Goal: Task Accomplishment & Management: Manage account settings

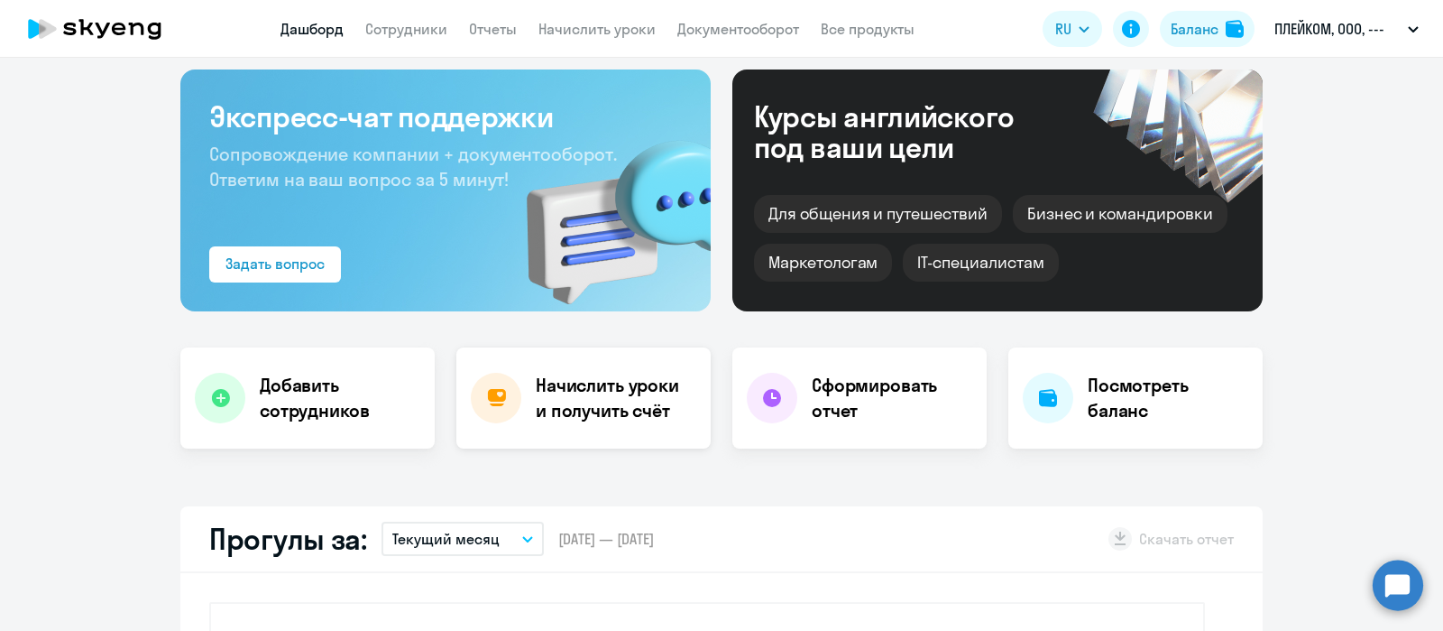
select select "30"
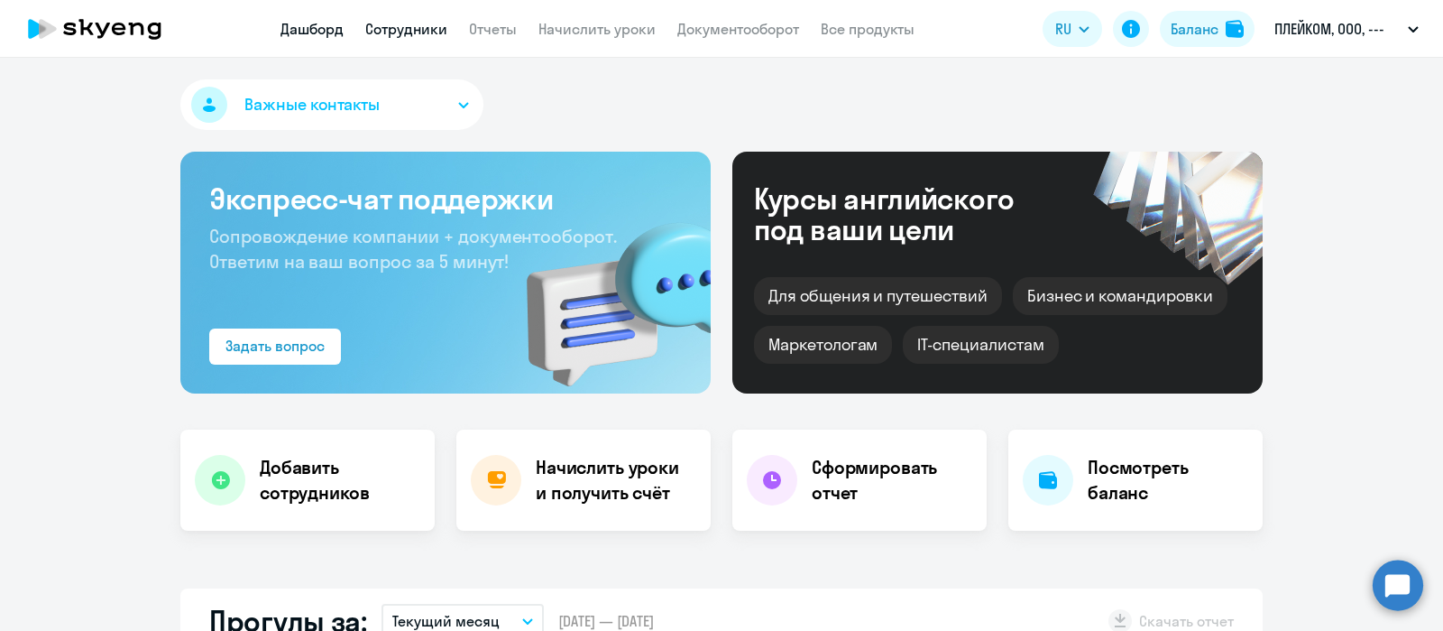
click at [395, 29] on link "Сотрудники" at bounding box center [406, 29] width 82 height 18
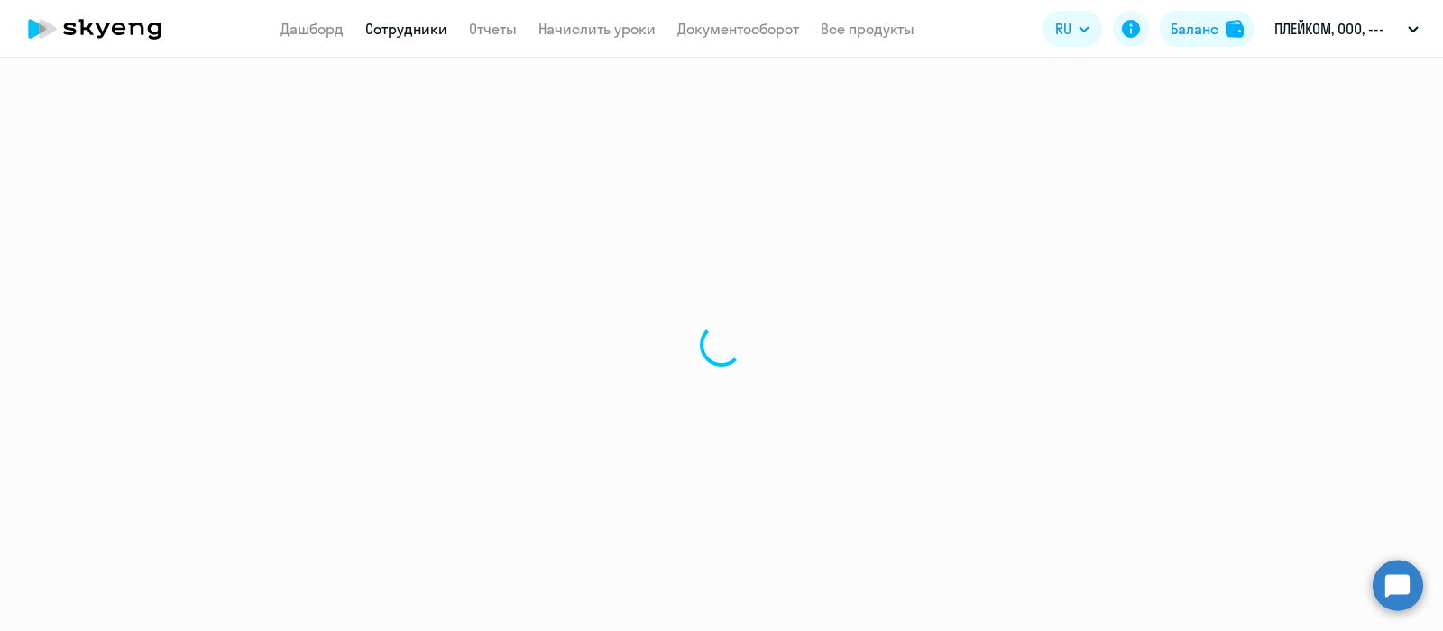
select select "30"
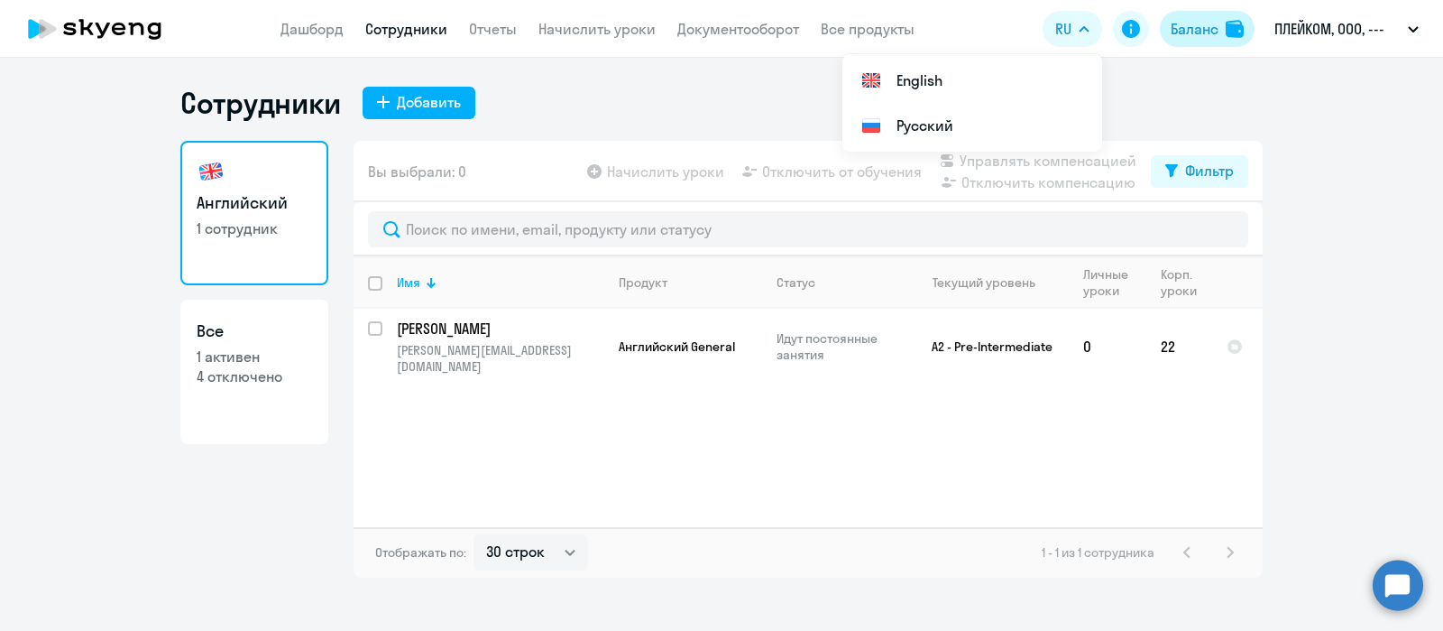
click at [1187, 20] on div "Баланс" at bounding box center [1195, 29] width 48 height 22
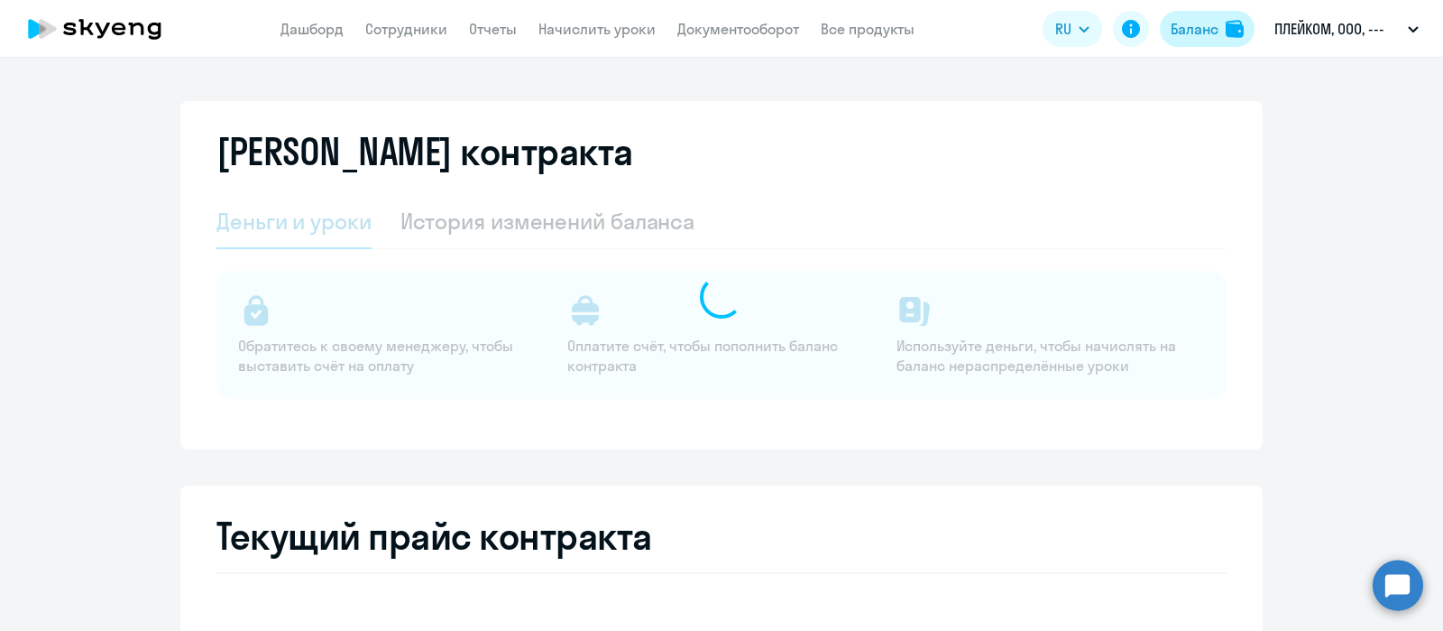
select select "english_adult_not_native_speaker"
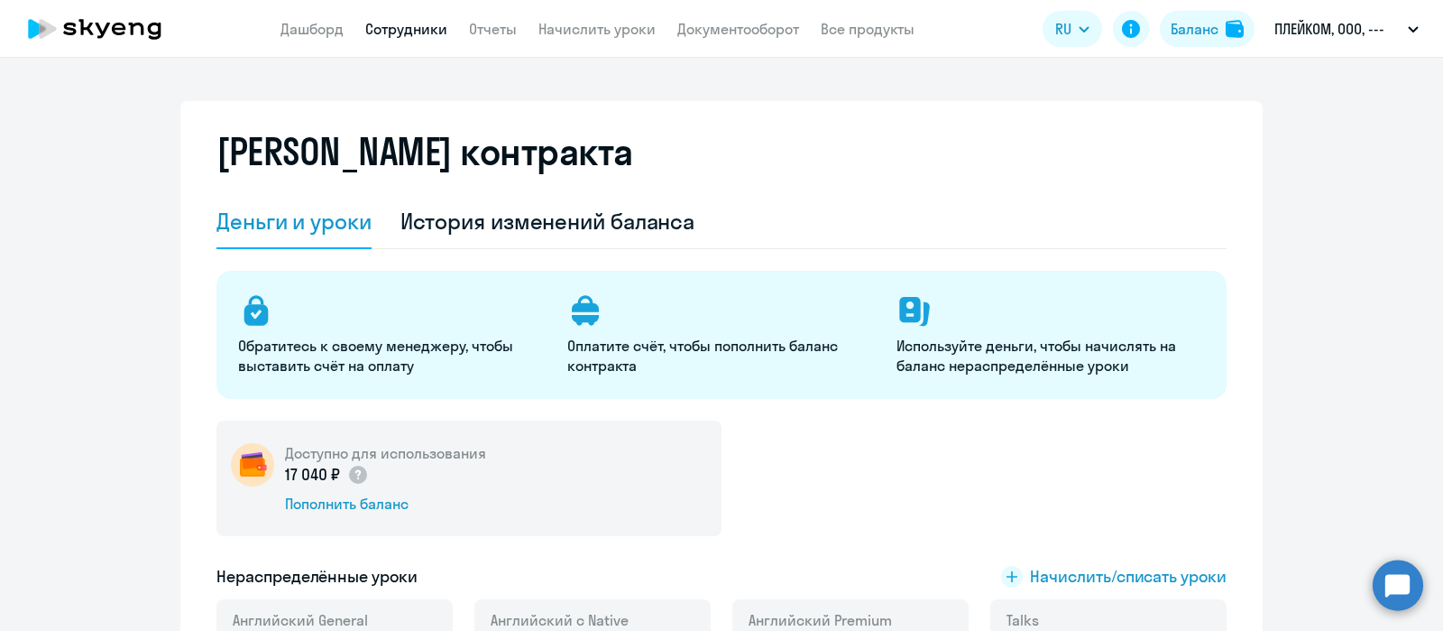
click at [387, 24] on link "Сотрудники" at bounding box center [406, 29] width 82 height 18
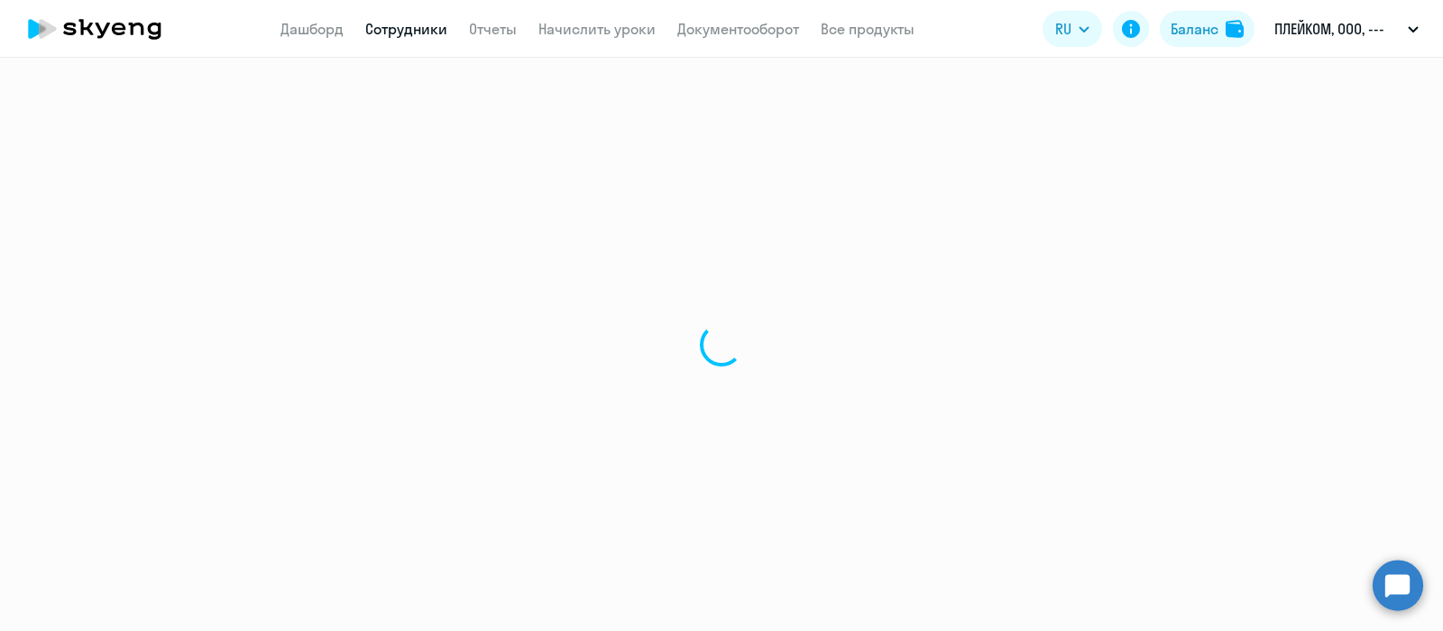
select select "30"
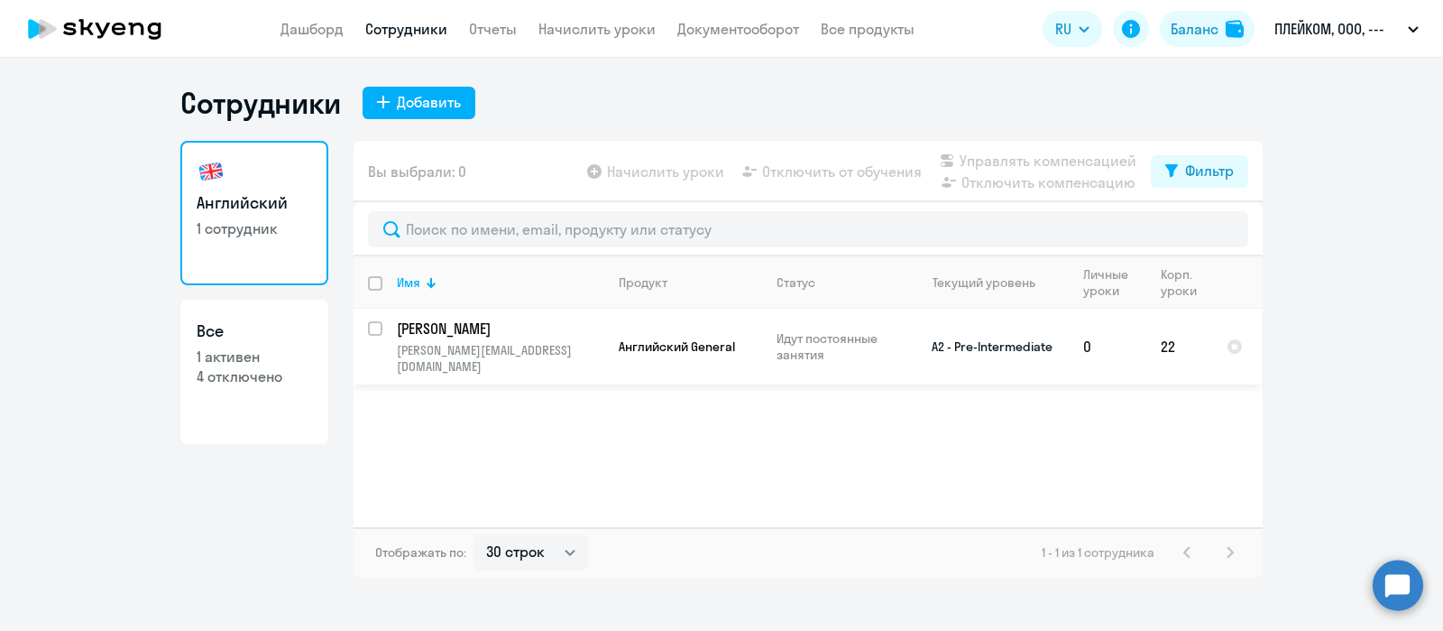
click at [492, 340] on td "Кодин Александр alex@play.com.ru" at bounding box center [494, 347] width 222 height 76
select select "english"
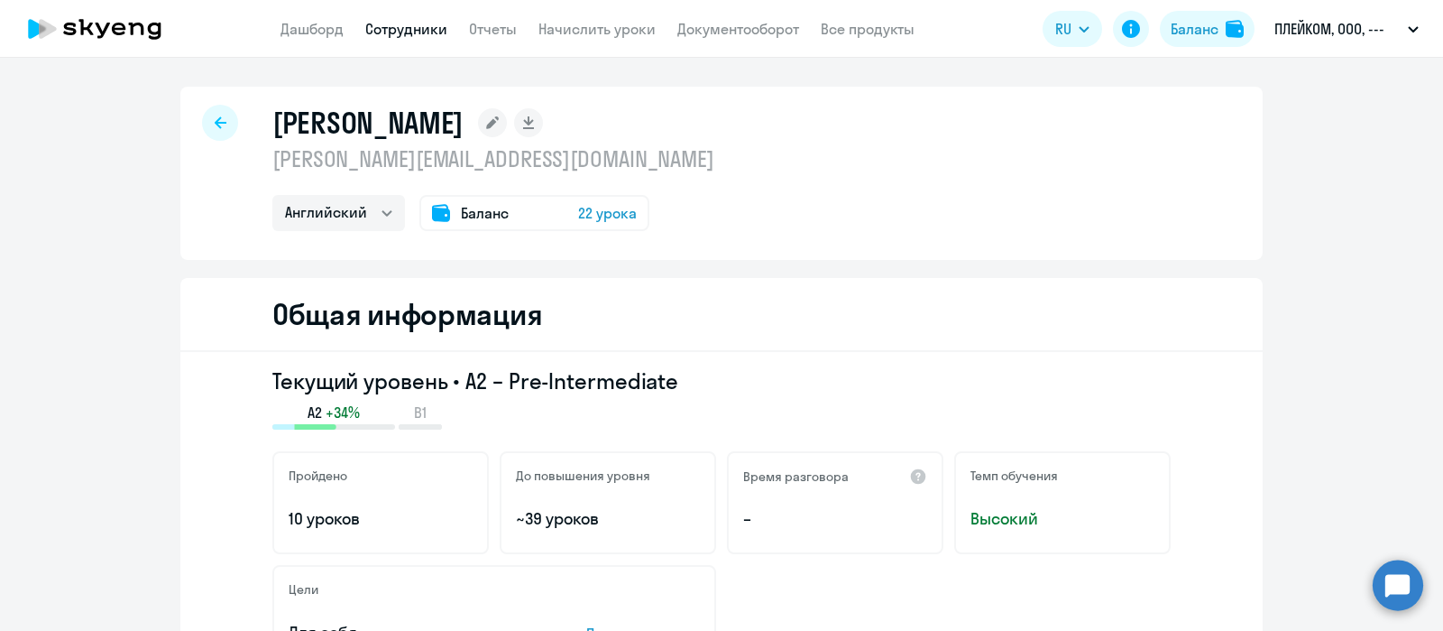
click at [215, 123] on icon at bounding box center [221, 122] width 12 height 12
select select "30"
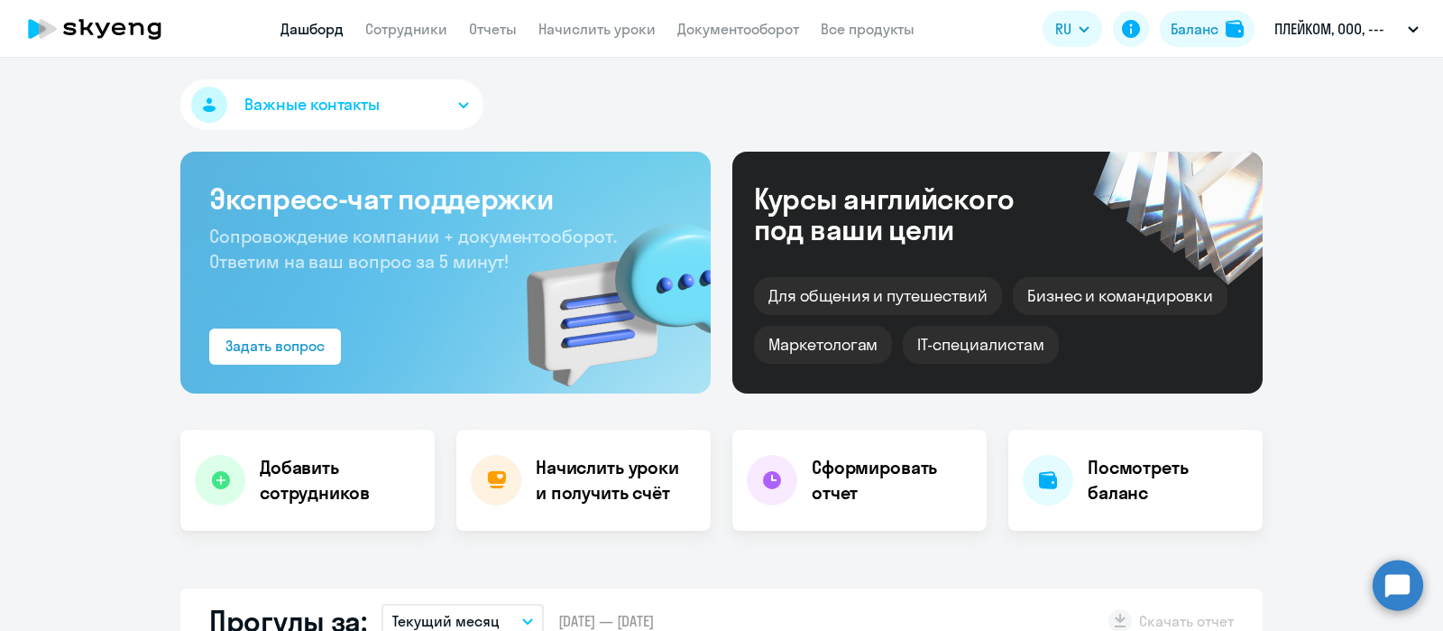
select select "30"
click at [402, 24] on link "Сотрудники" at bounding box center [406, 29] width 82 height 18
select select "30"
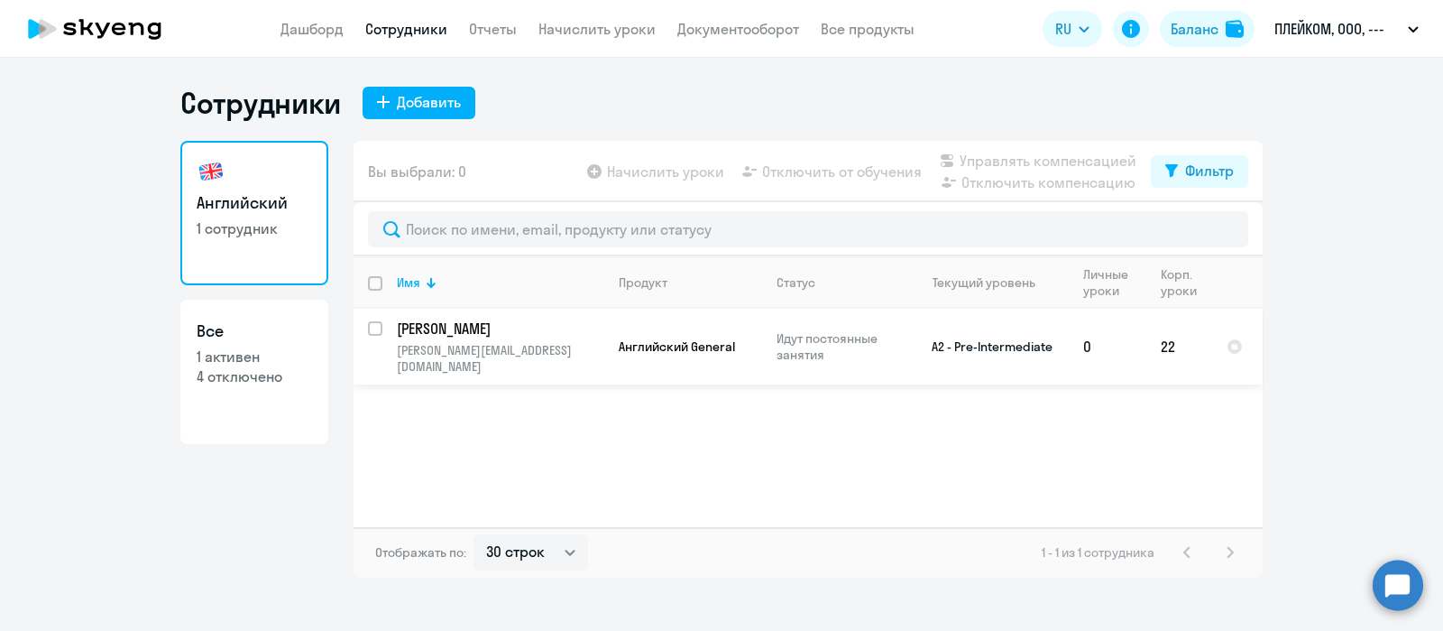
click at [371, 326] on input "select row 22269789" at bounding box center [386, 339] width 36 height 36
checkbox input "true"
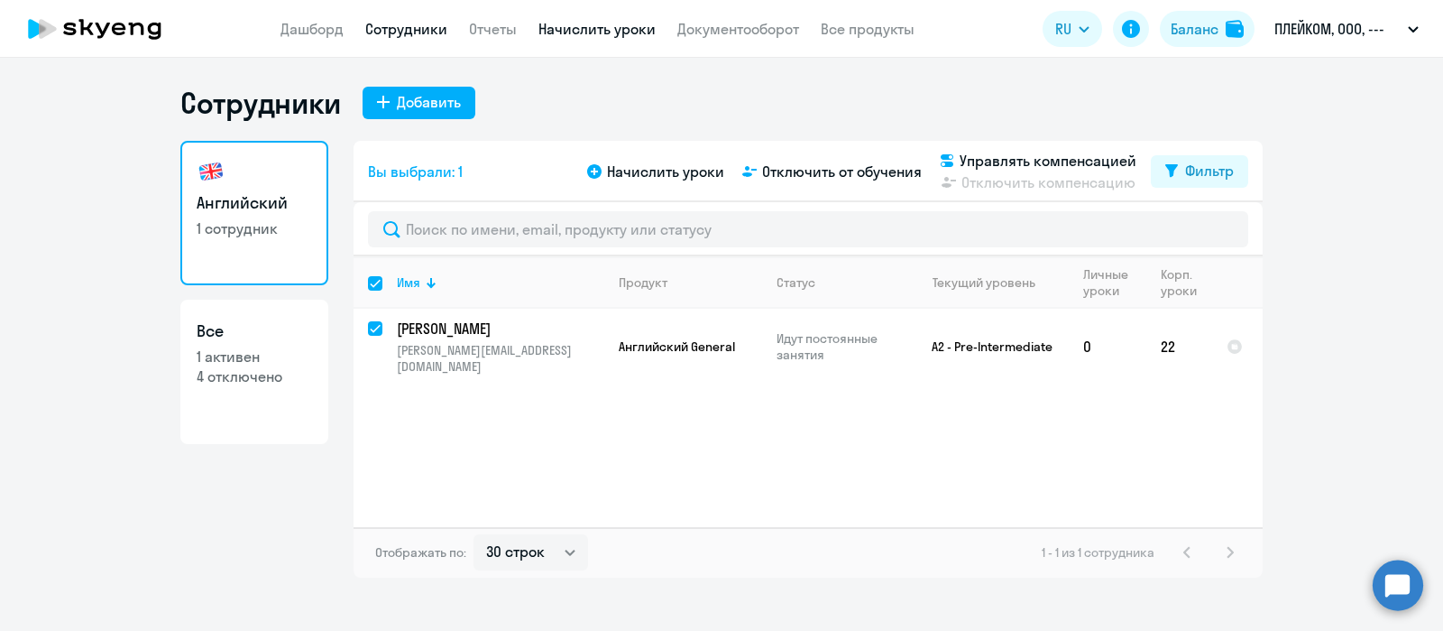
click at [570, 31] on link "Начислить уроки" at bounding box center [597, 29] width 117 height 18
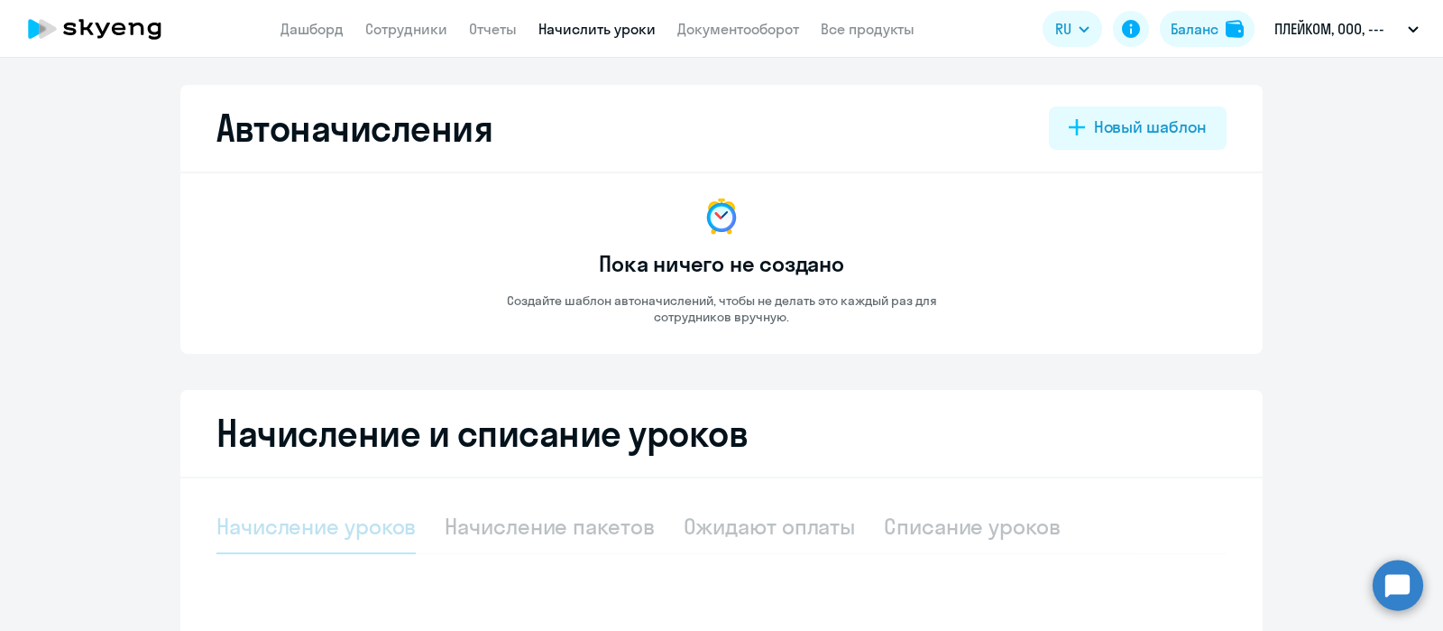
select select "10"
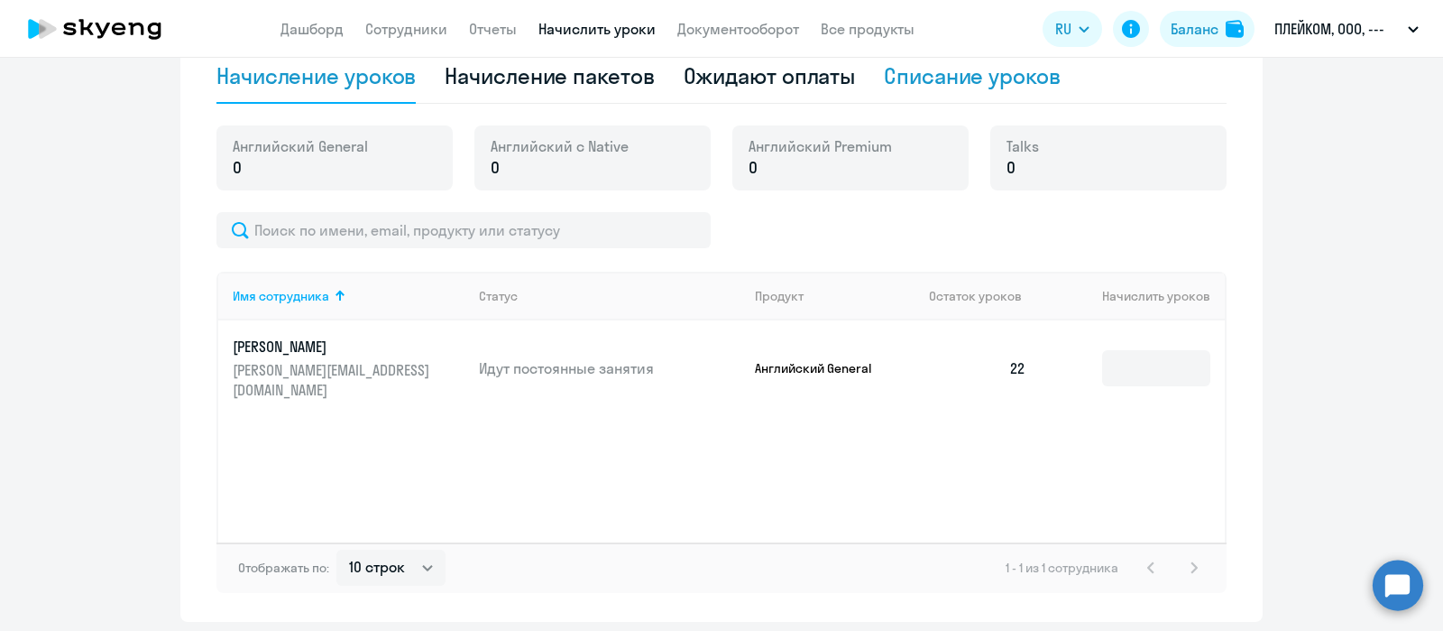
click at [929, 74] on div "Списание уроков" at bounding box center [972, 75] width 177 height 29
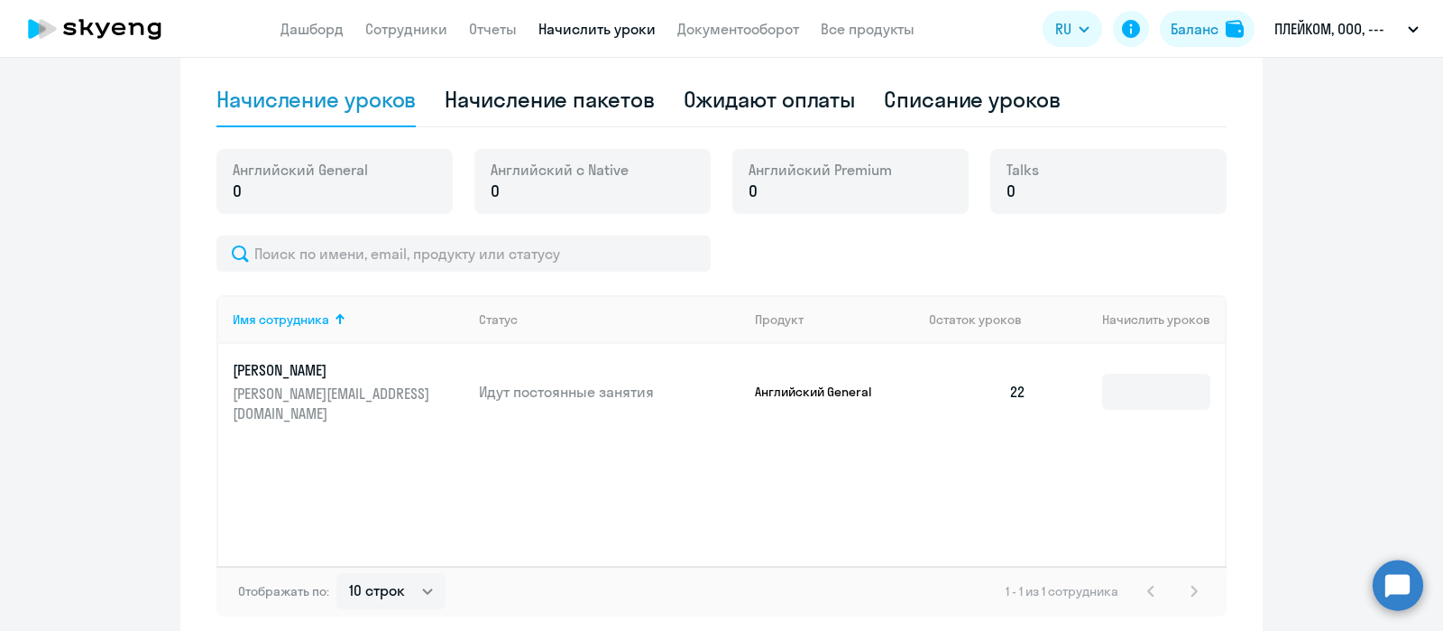
select select "10"
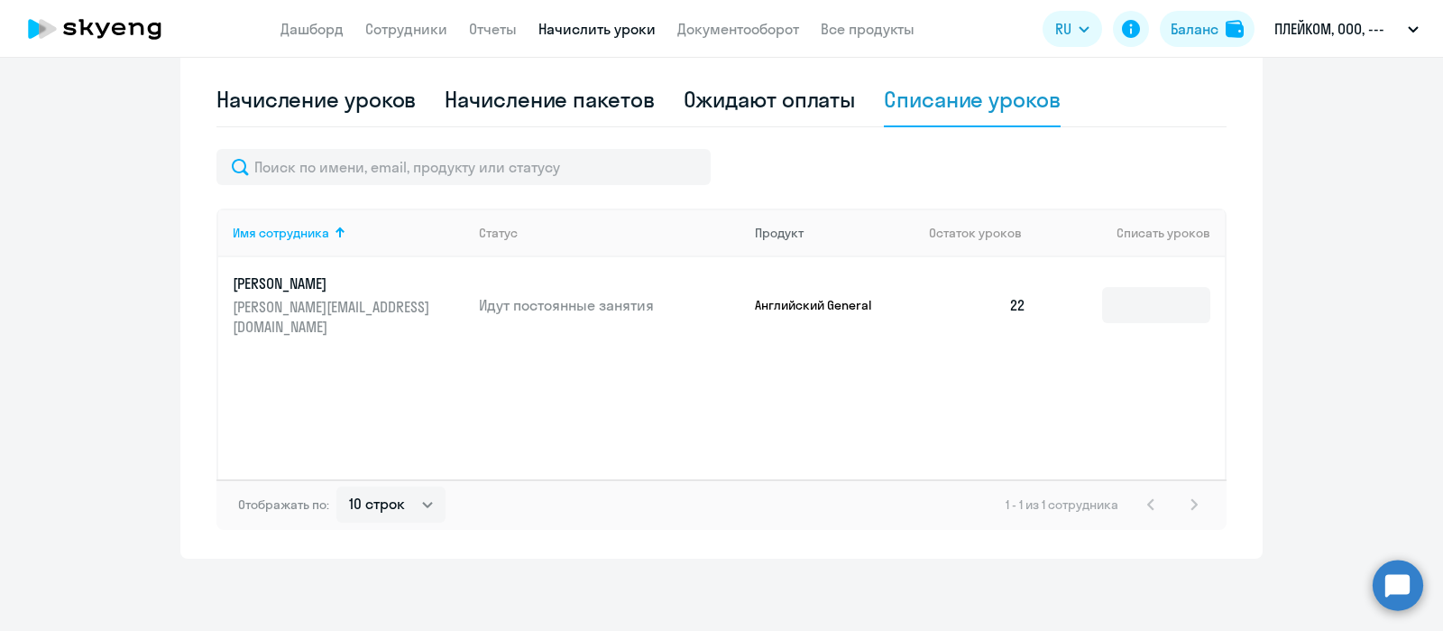
scroll to position [426, 0]
click at [1121, 294] on input at bounding box center [1156, 306] width 108 height 36
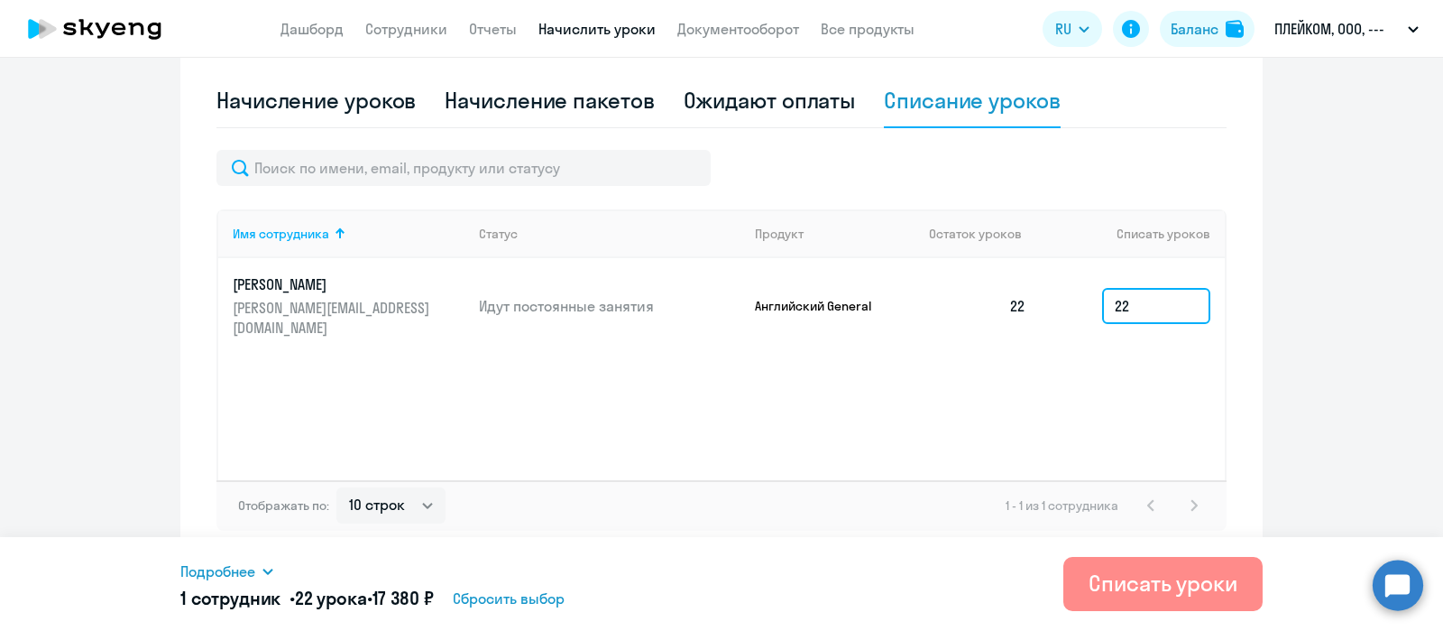
type input "22"
click at [1118, 593] on div "Списать уроки" at bounding box center [1163, 582] width 149 height 29
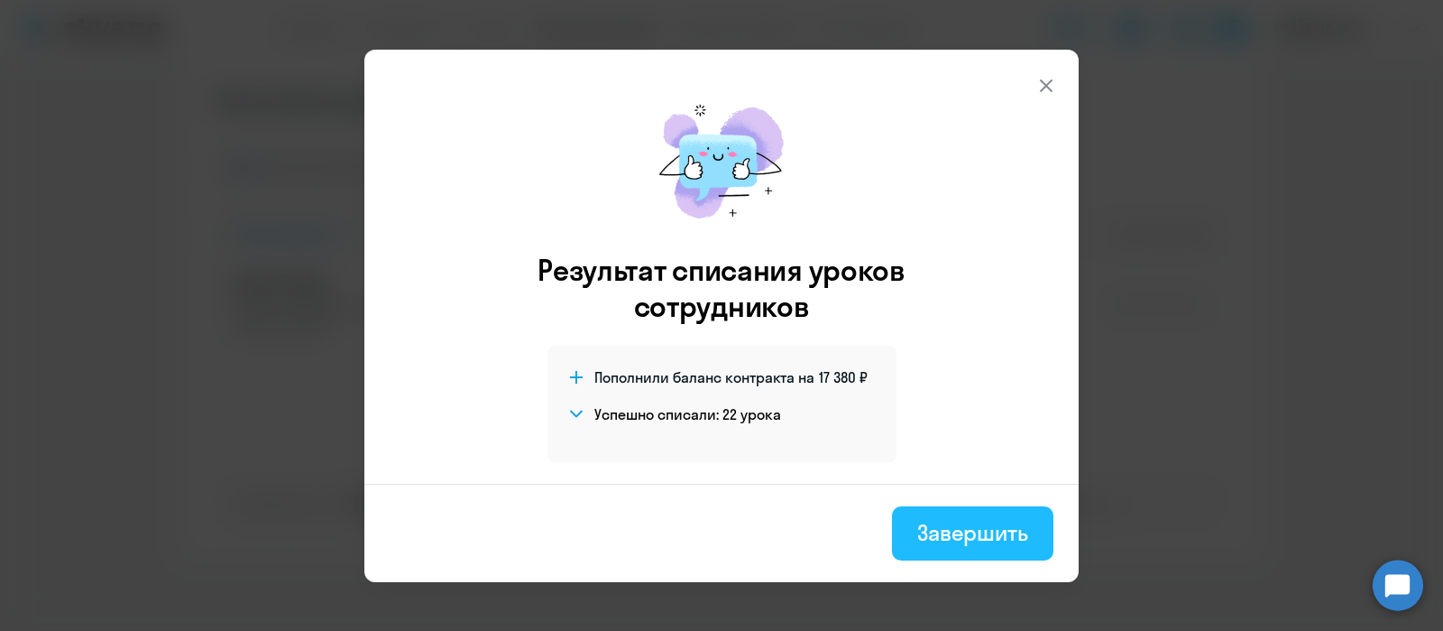
click at [974, 547] on button "Завершить" at bounding box center [972, 533] width 161 height 54
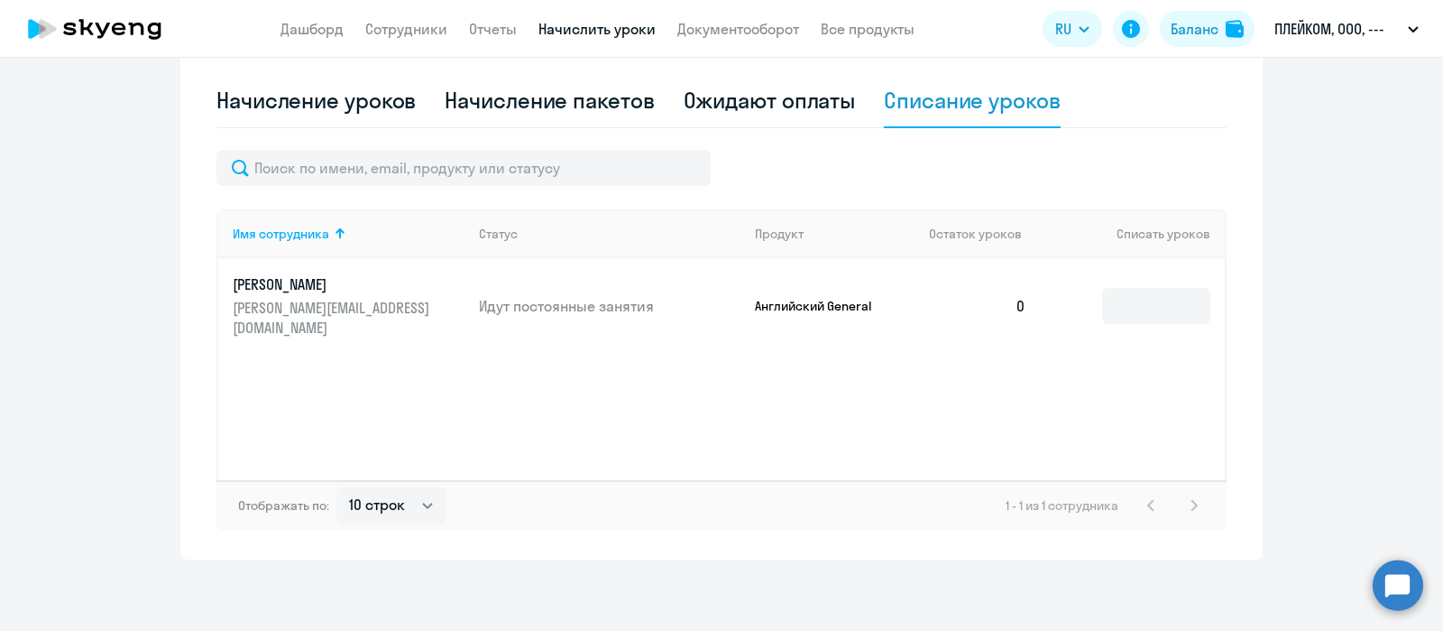
scroll to position [200, 0]
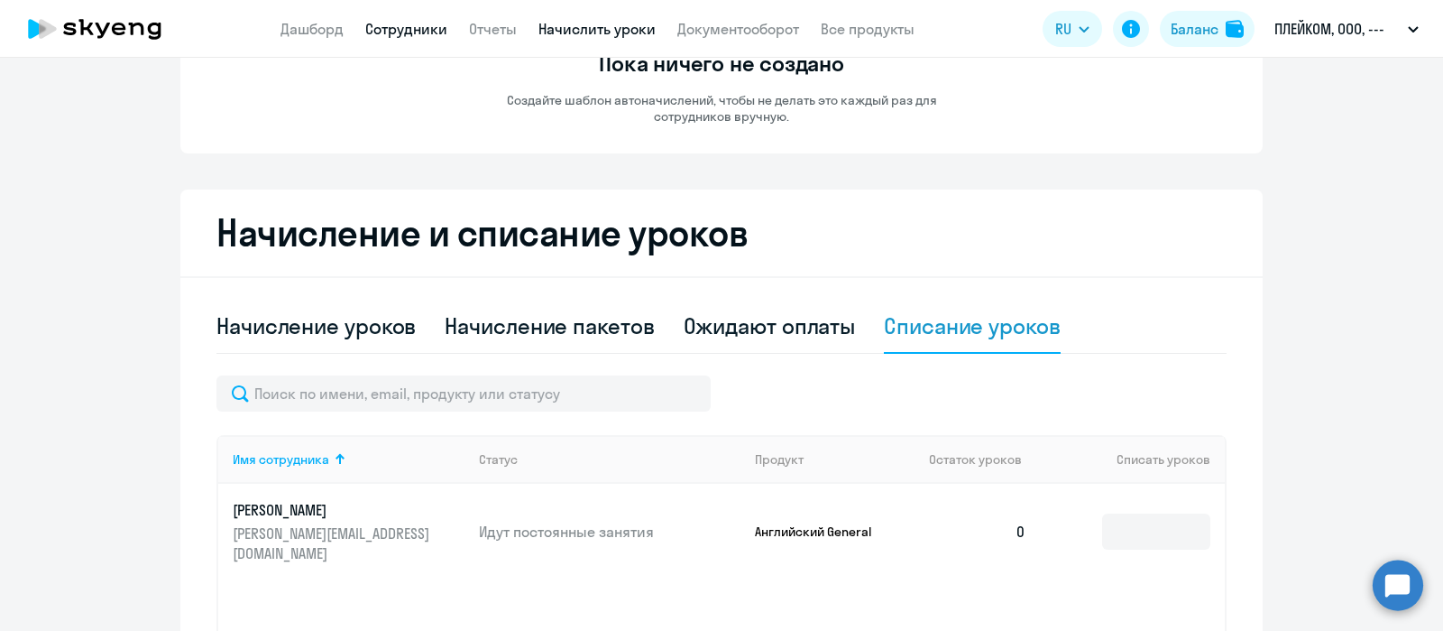
click at [400, 24] on link "Сотрудники" at bounding box center [406, 29] width 82 height 18
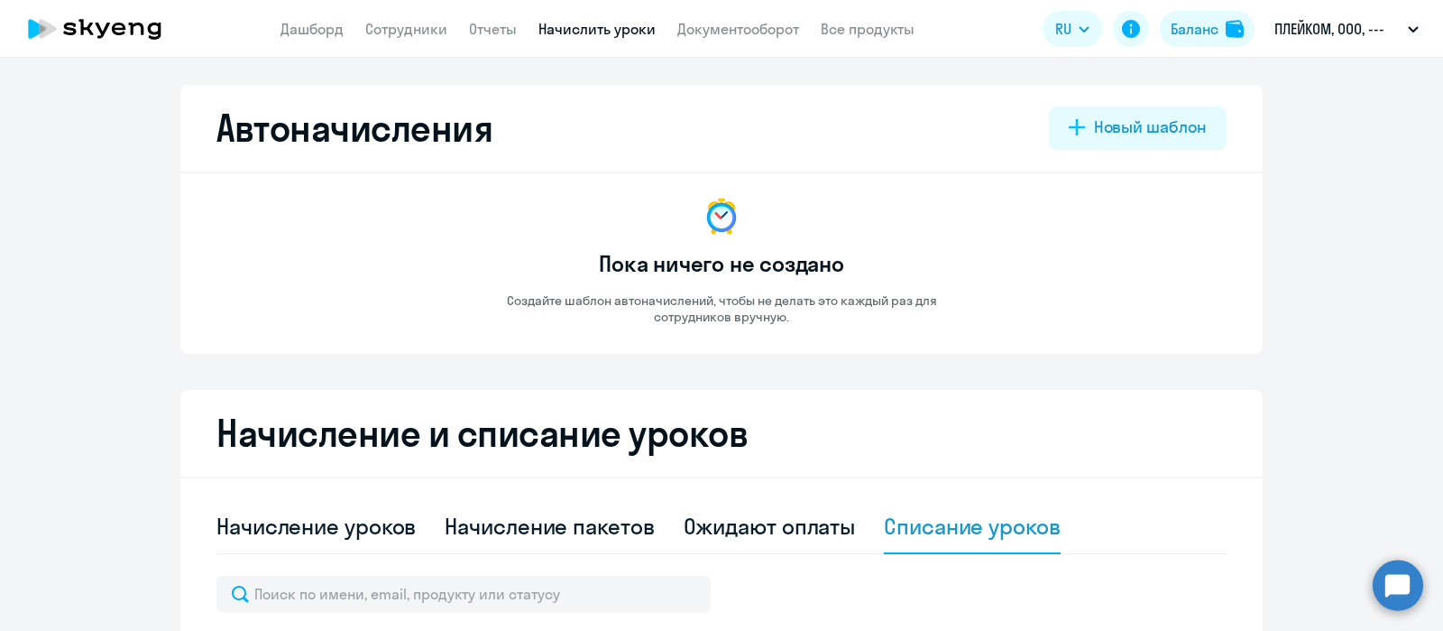
select select "30"
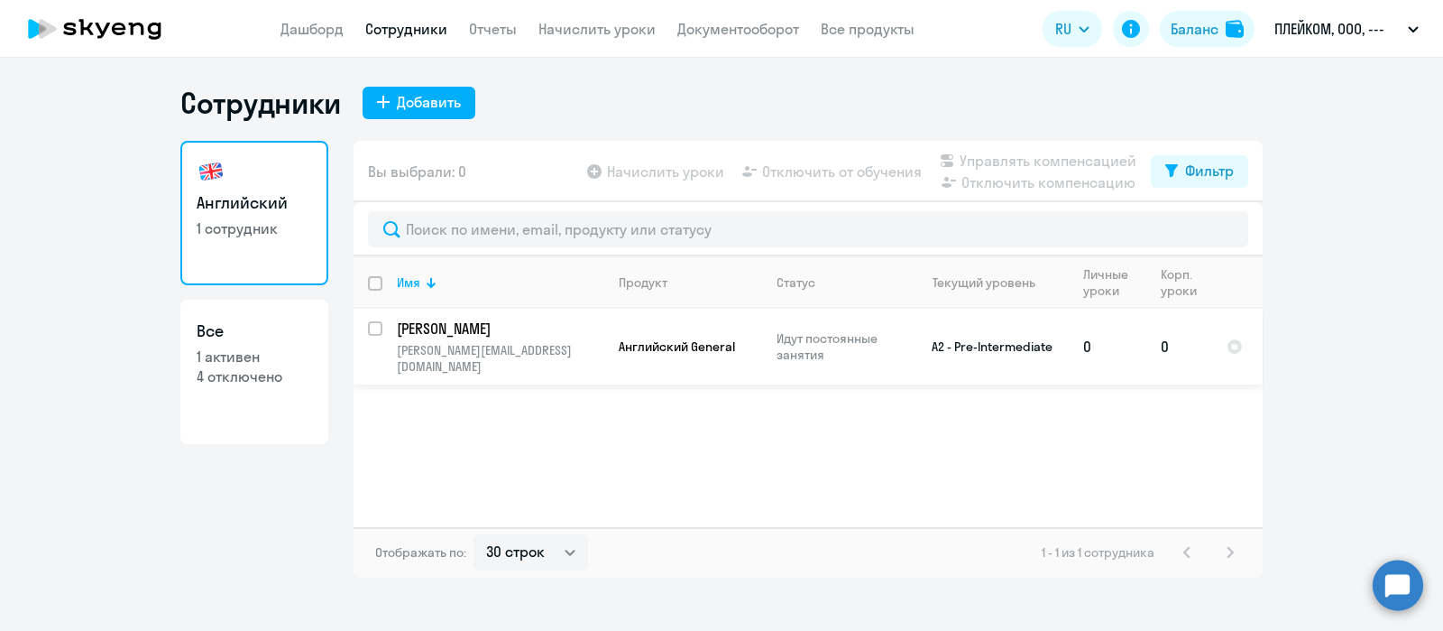
drag, startPoint x: 368, startPoint y: 327, endPoint x: 435, endPoint y: 327, distance: 66.8
click at [369, 327] on input "select row 22269789" at bounding box center [386, 339] width 36 height 36
checkbox input "true"
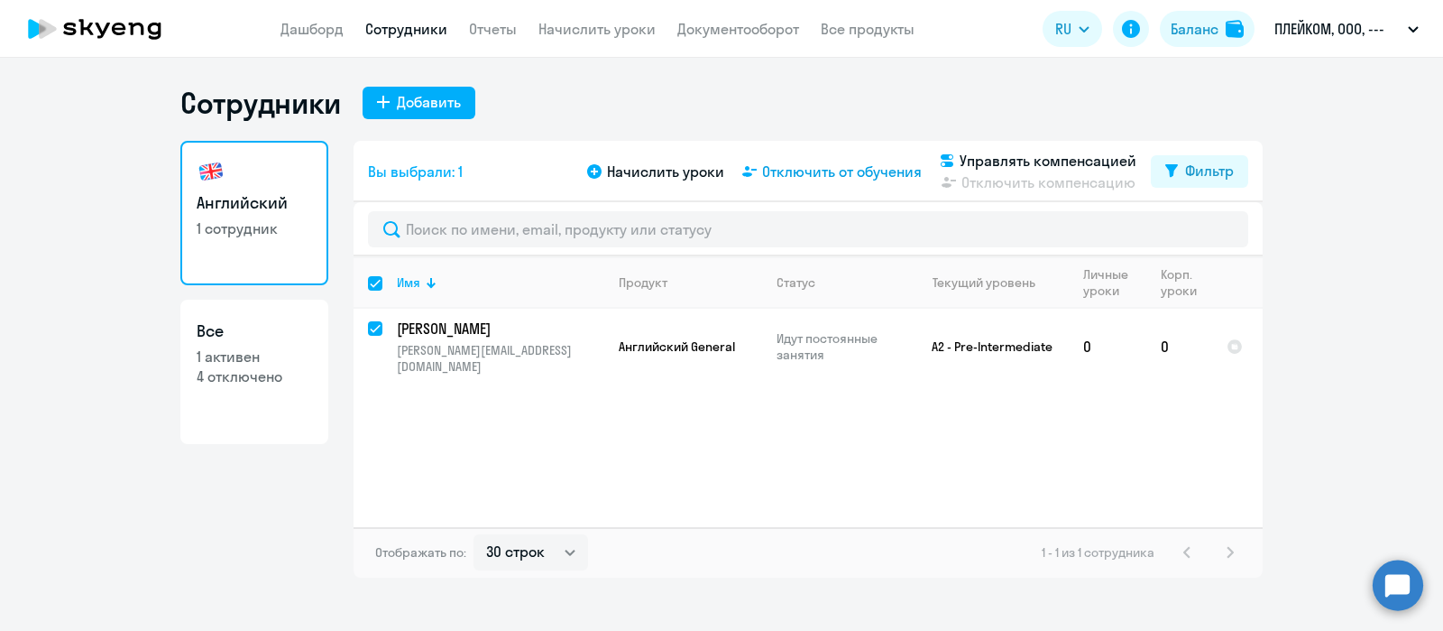
click at [793, 171] on span "Отключить от обучения" at bounding box center [842, 172] width 160 height 22
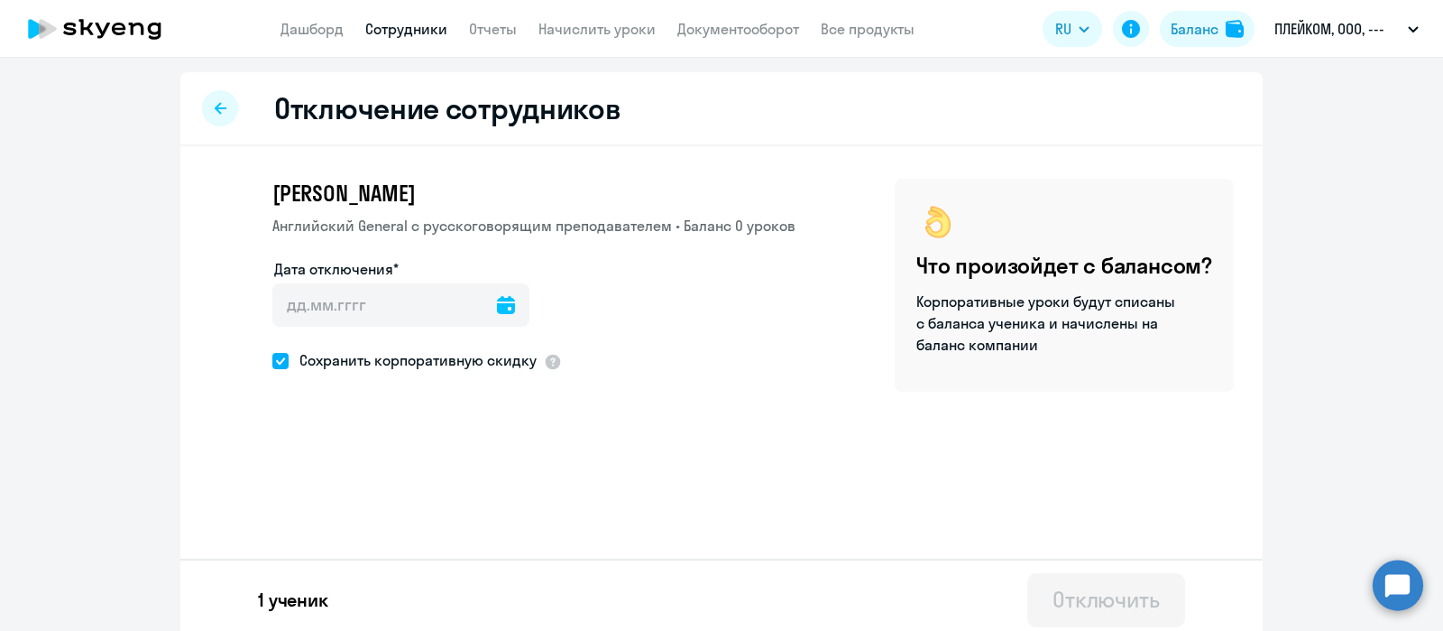
click at [497, 307] on icon at bounding box center [506, 305] width 18 height 18
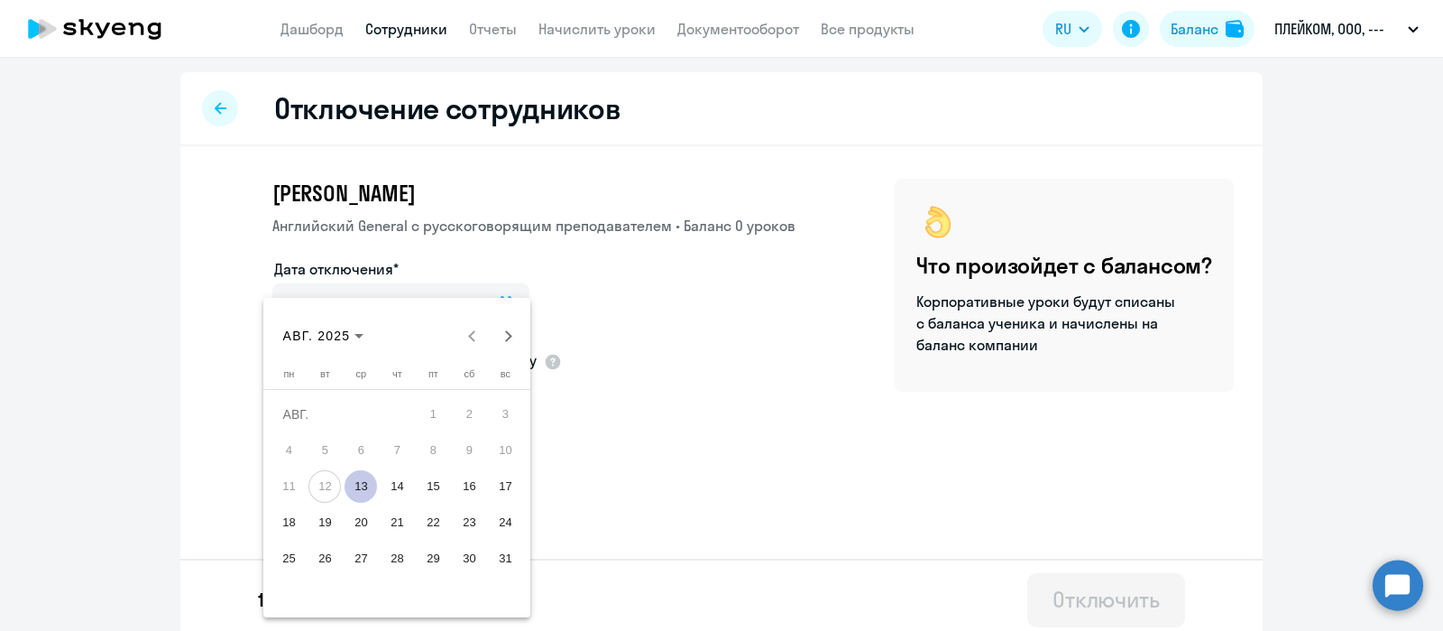
click at [358, 484] on span "13" at bounding box center [361, 486] width 32 height 32
type input "[DATE]"
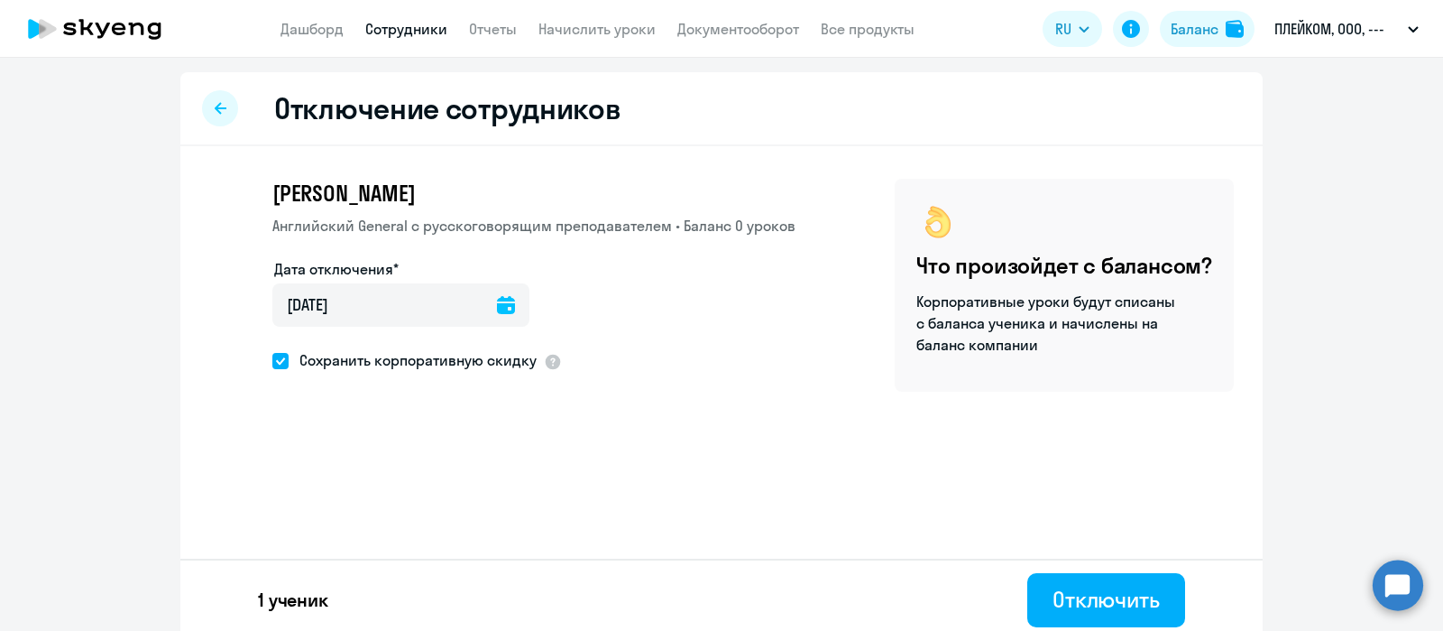
drag, startPoint x: 271, startPoint y: 361, endPoint x: 316, endPoint y: 399, distance: 58.9
click at [272, 362] on span at bounding box center [280, 361] width 16 height 16
click at [272, 361] on input "Сохранить корпоративную скидку" at bounding box center [272, 360] width 1 height 1
checkbox input "false"
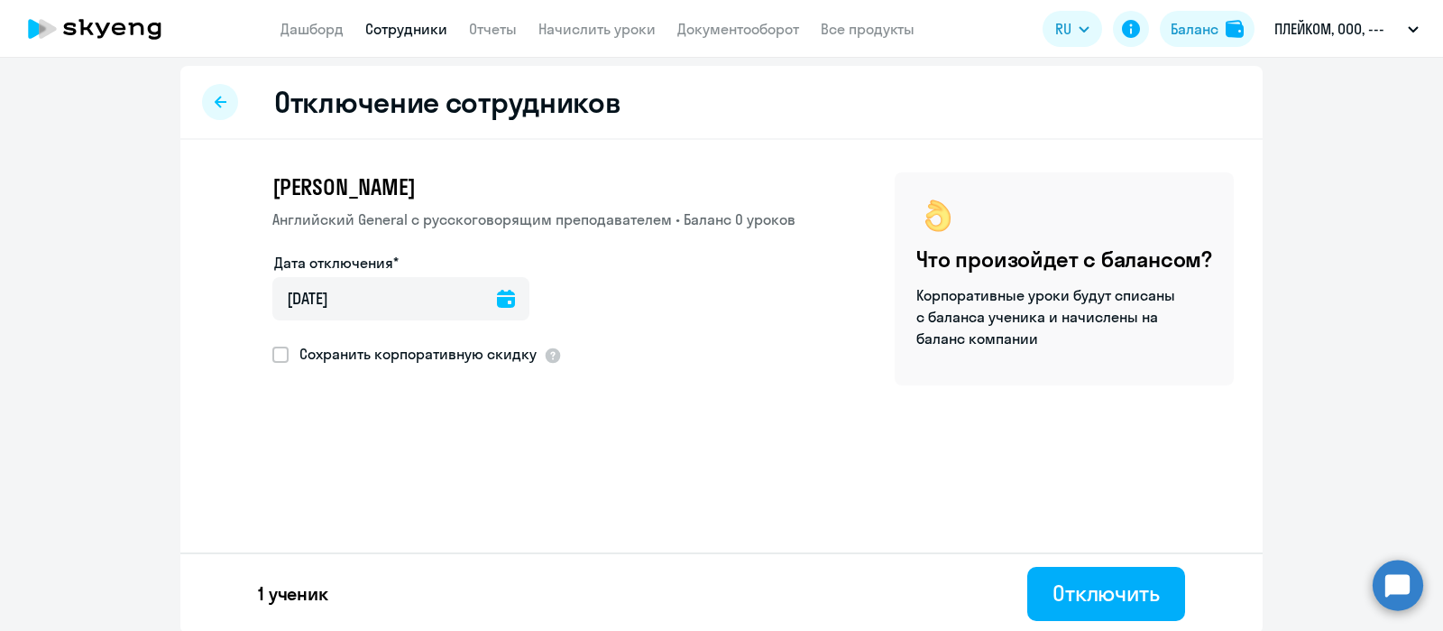
scroll to position [9, 0]
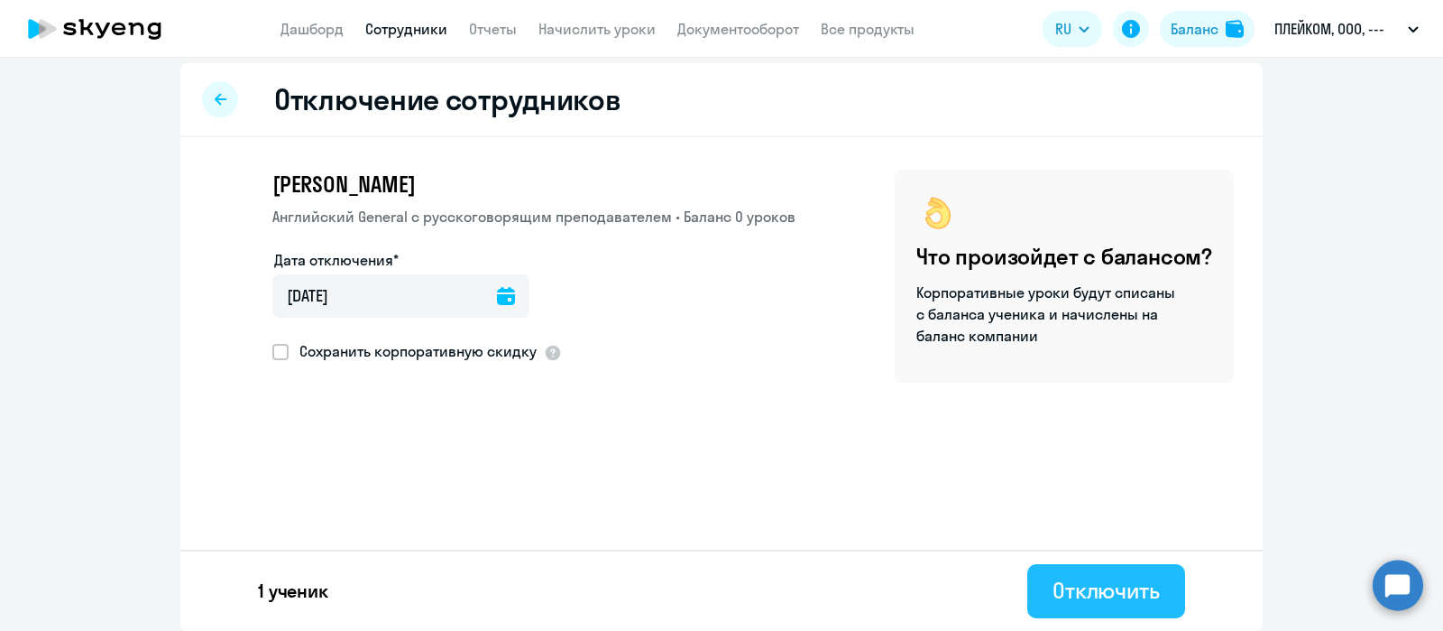
click at [1075, 592] on div "Отключить" at bounding box center [1106, 590] width 107 height 29
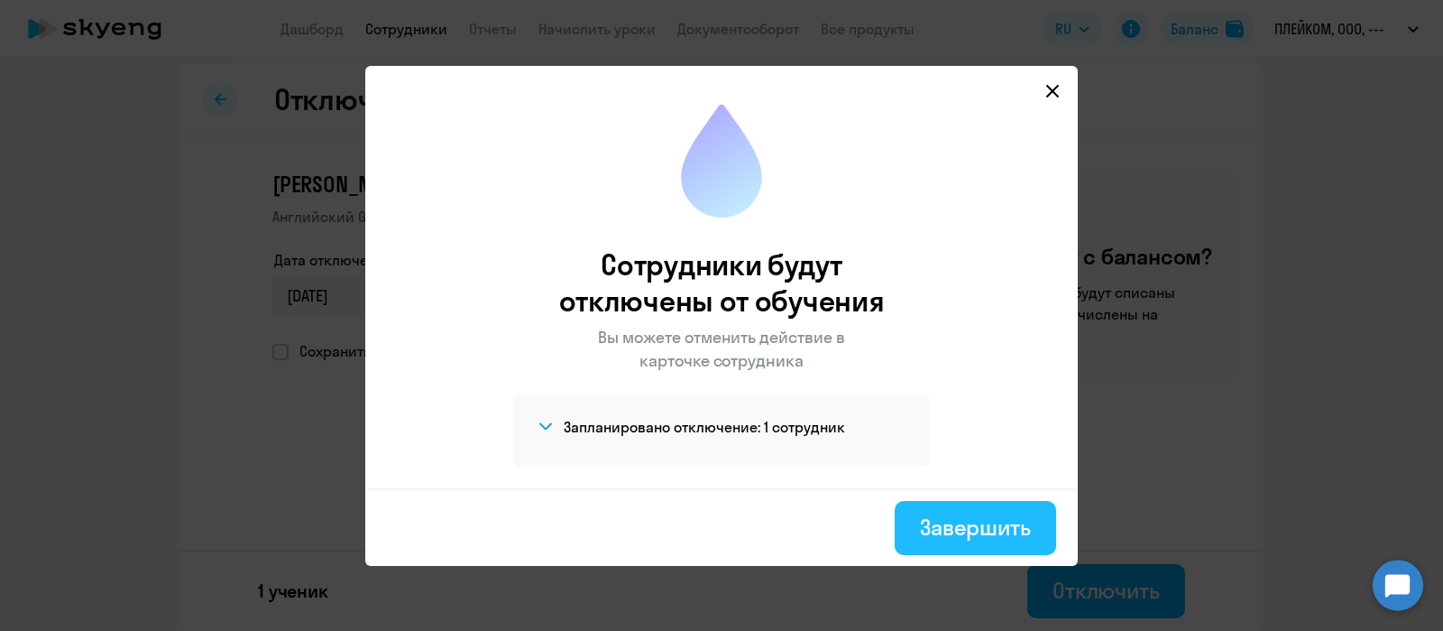
click at [985, 531] on div "Завершить" at bounding box center [975, 526] width 111 height 29
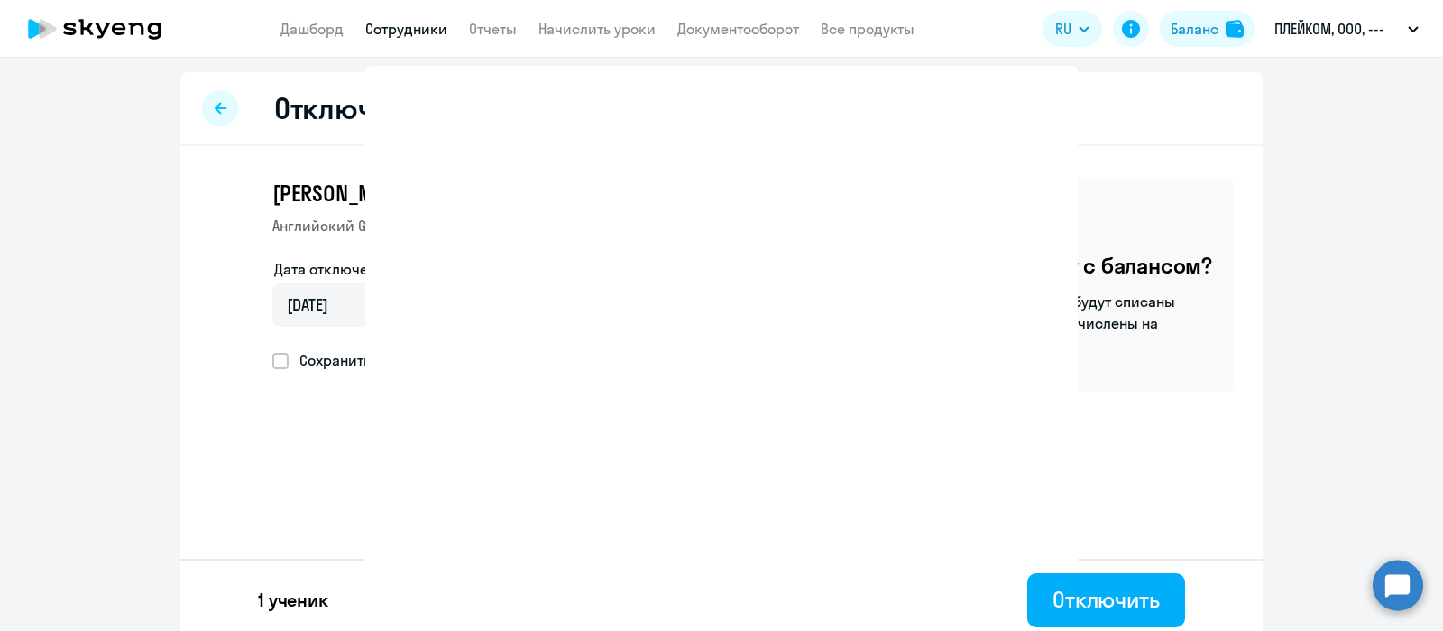
select select "30"
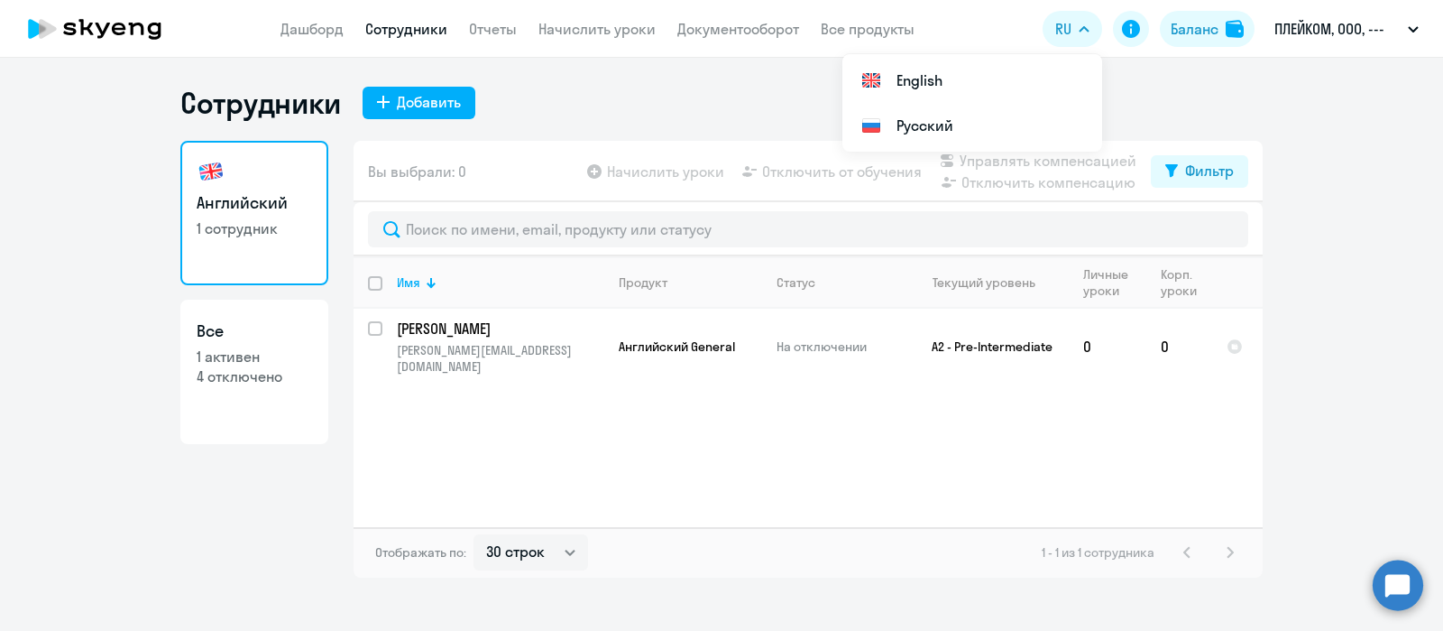
drag, startPoint x: 1184, startPoint y: 25, endPoint x: 1168, endPoint y: 85, distance: 61.5
click at [1186, 25] on div "Баланс" at bounding box center [1195, 29] width 48 height 22
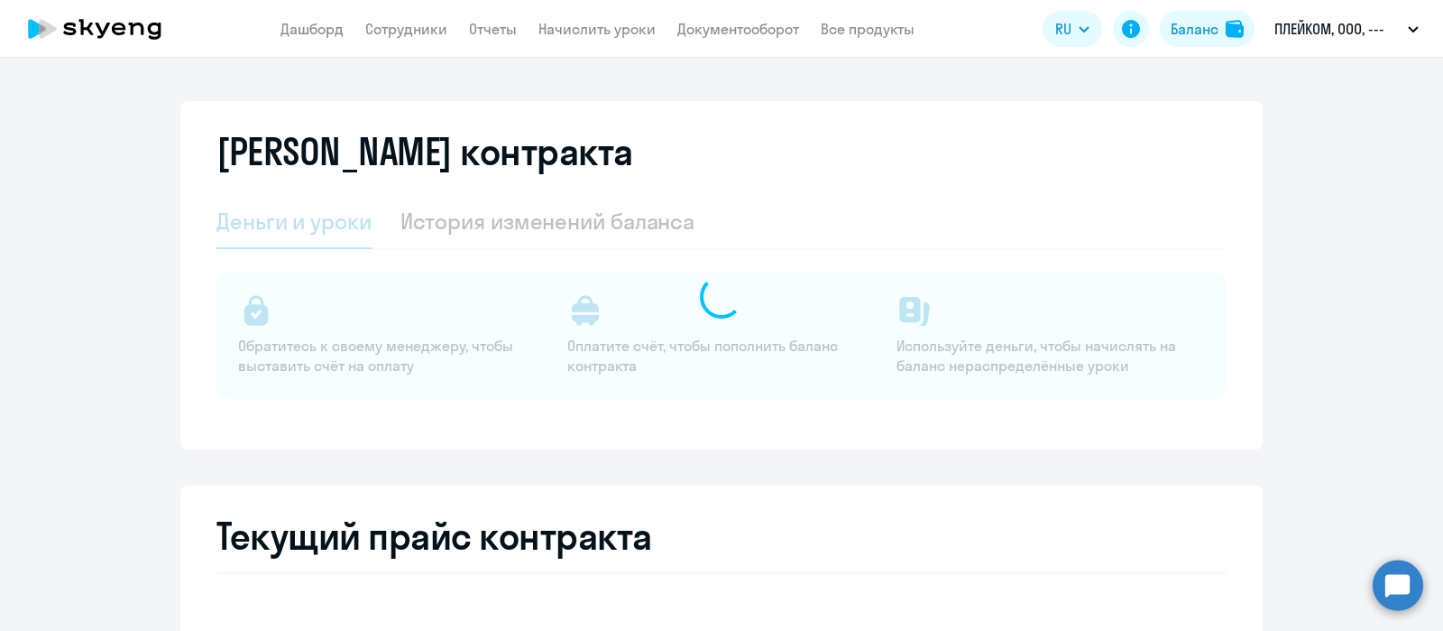
select select "english_adult_not_native_speaker"
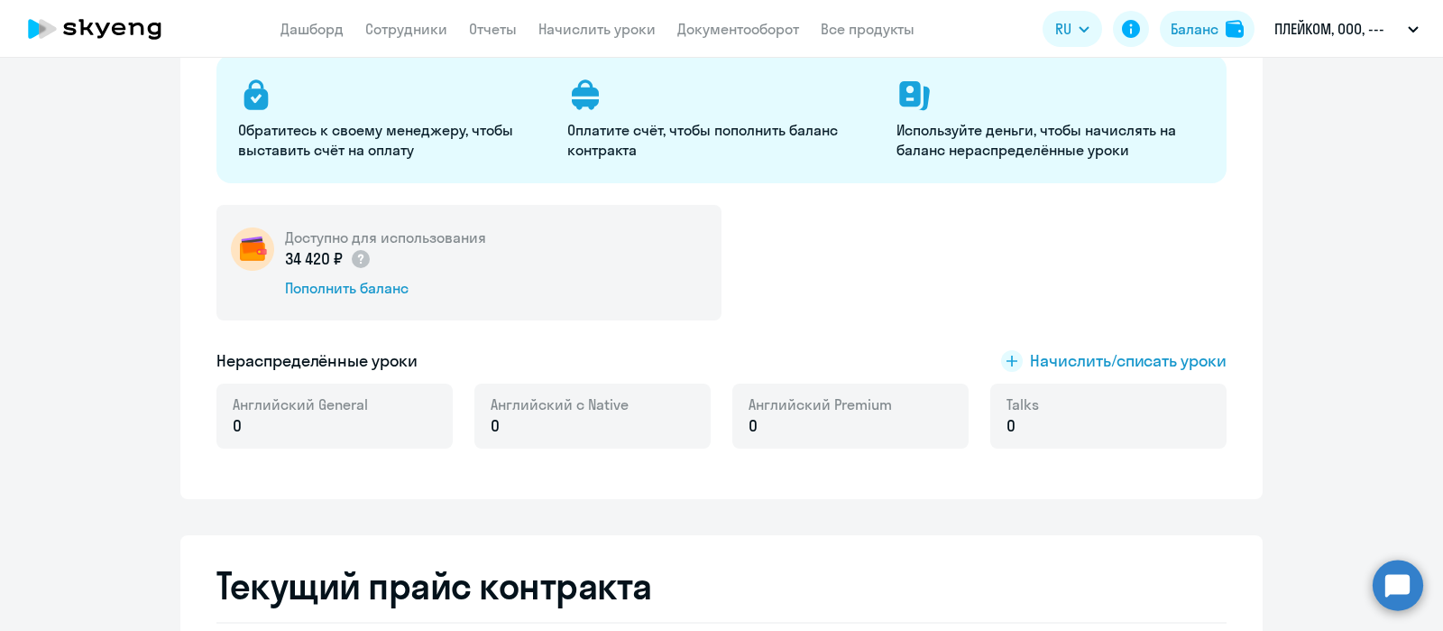
scroll to position [225, 0]
